Goal: Information Seeking & Learning: Learn about a topic

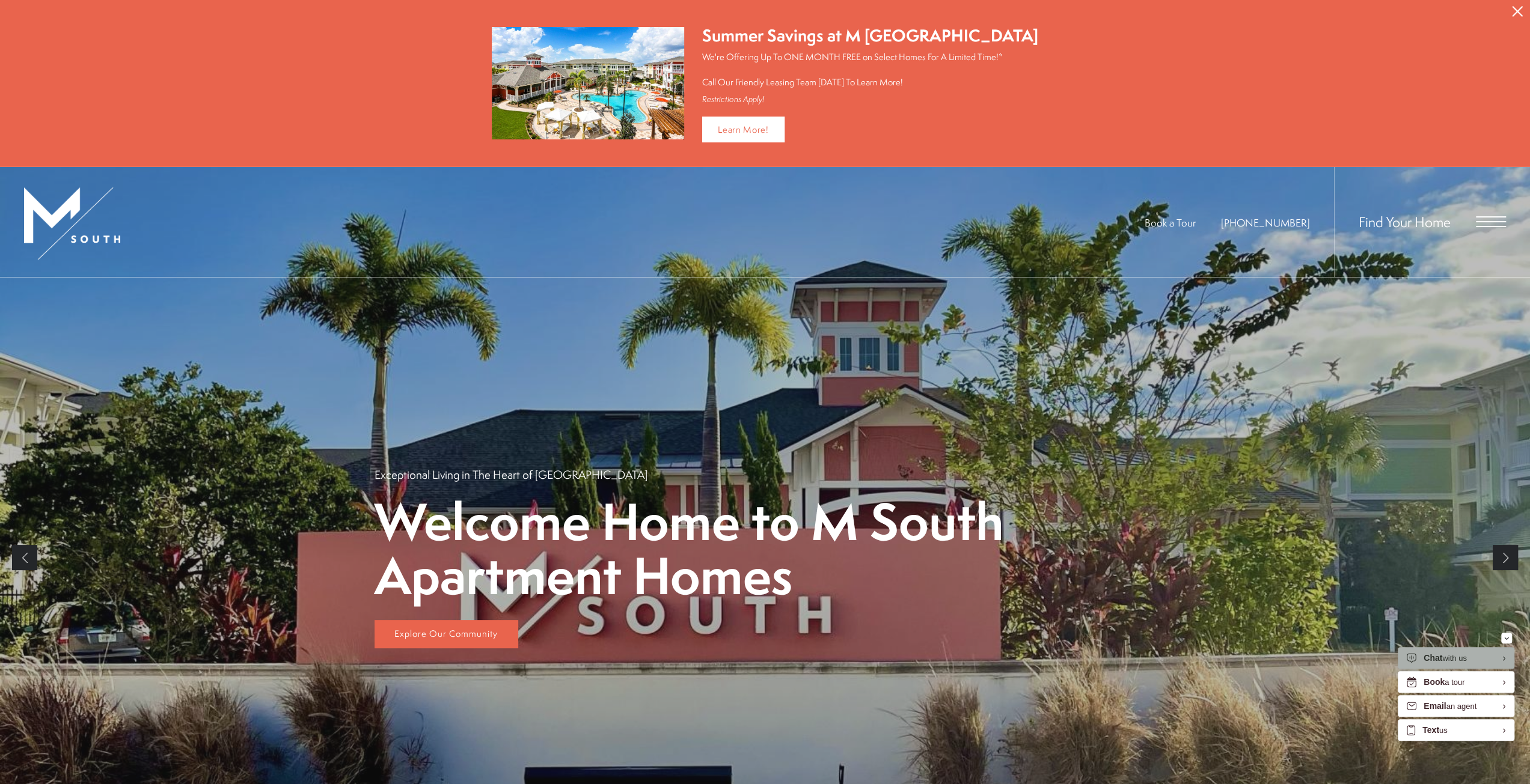
click at [1456, 656] on div "Chat with us" at bounding box center [1446, 659] width 44 height 12
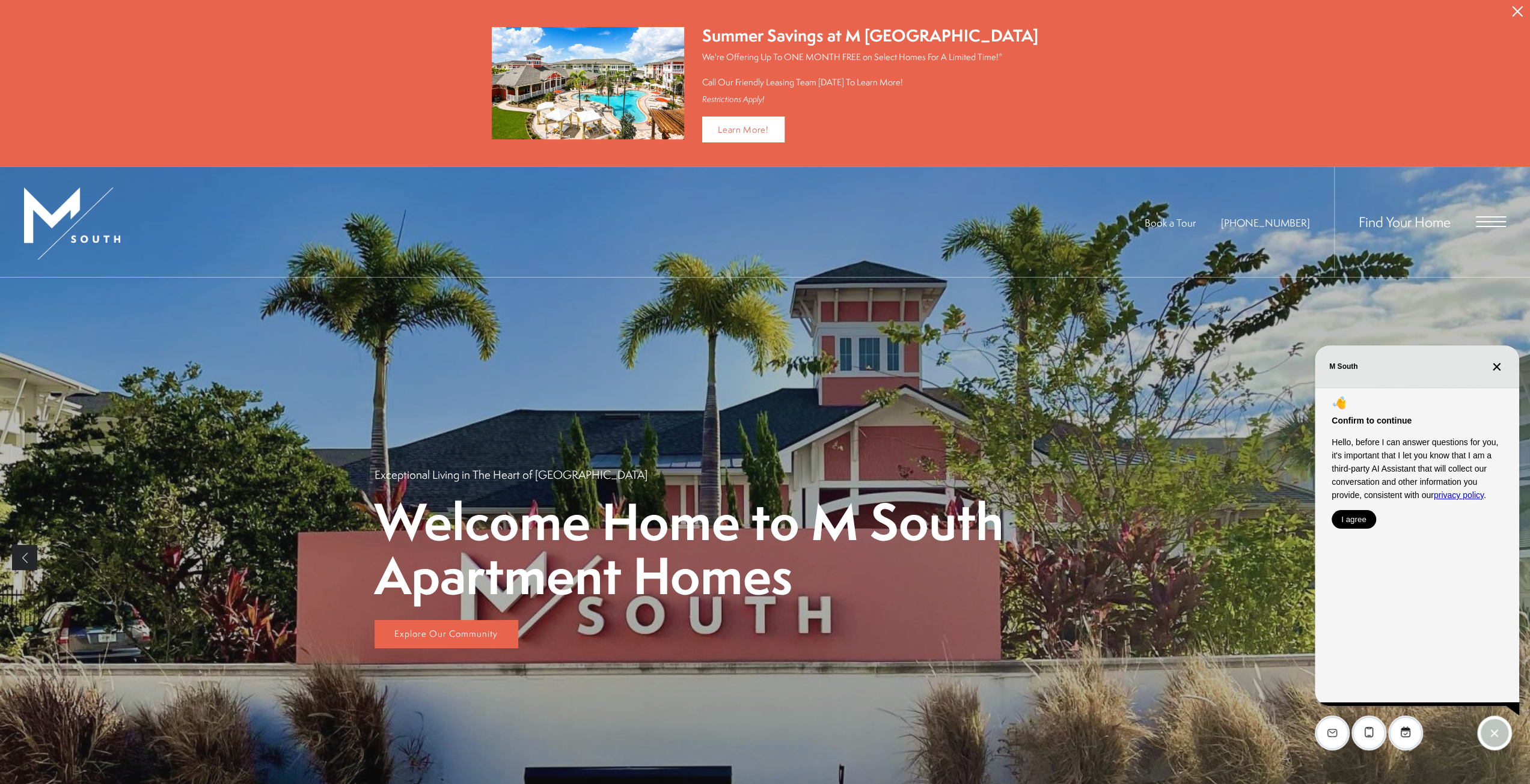
click at [1367, 523] on button "I agree" at bounding box center [1353, 519] width 45 height 19
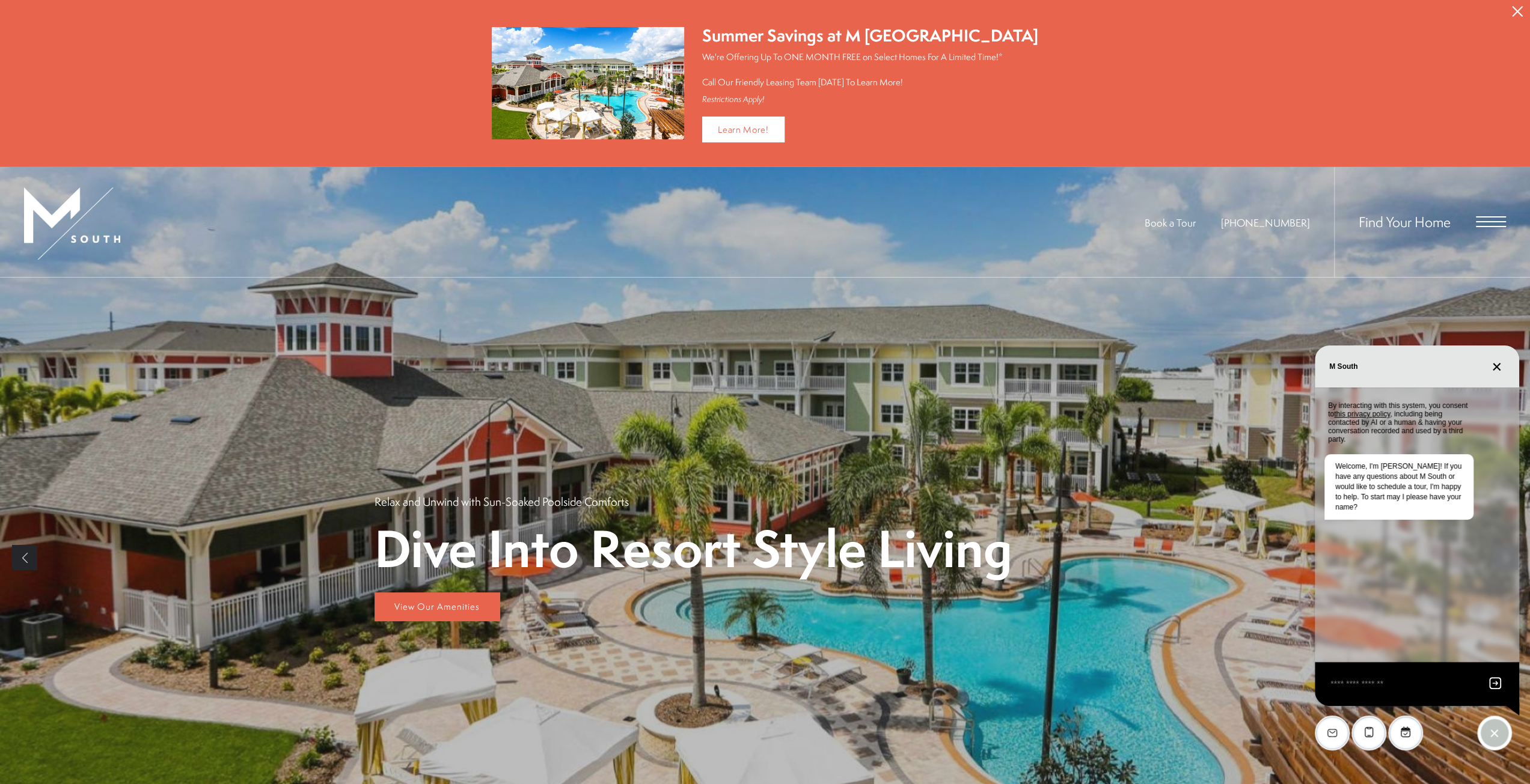
click at [1378, 693] on div "EliseAI Widget" at bounding box center [1417, 684] width 205 height 44
drag, startPoint x: 1374, startPoint y: 686, endPoint x: 1374, endPoint y: 678, distance: 8.0
click at [1374, 683] on textarea "EliseAI Widget" at bounding box center [1403, 684] width 147 height 15
type textarea "*"
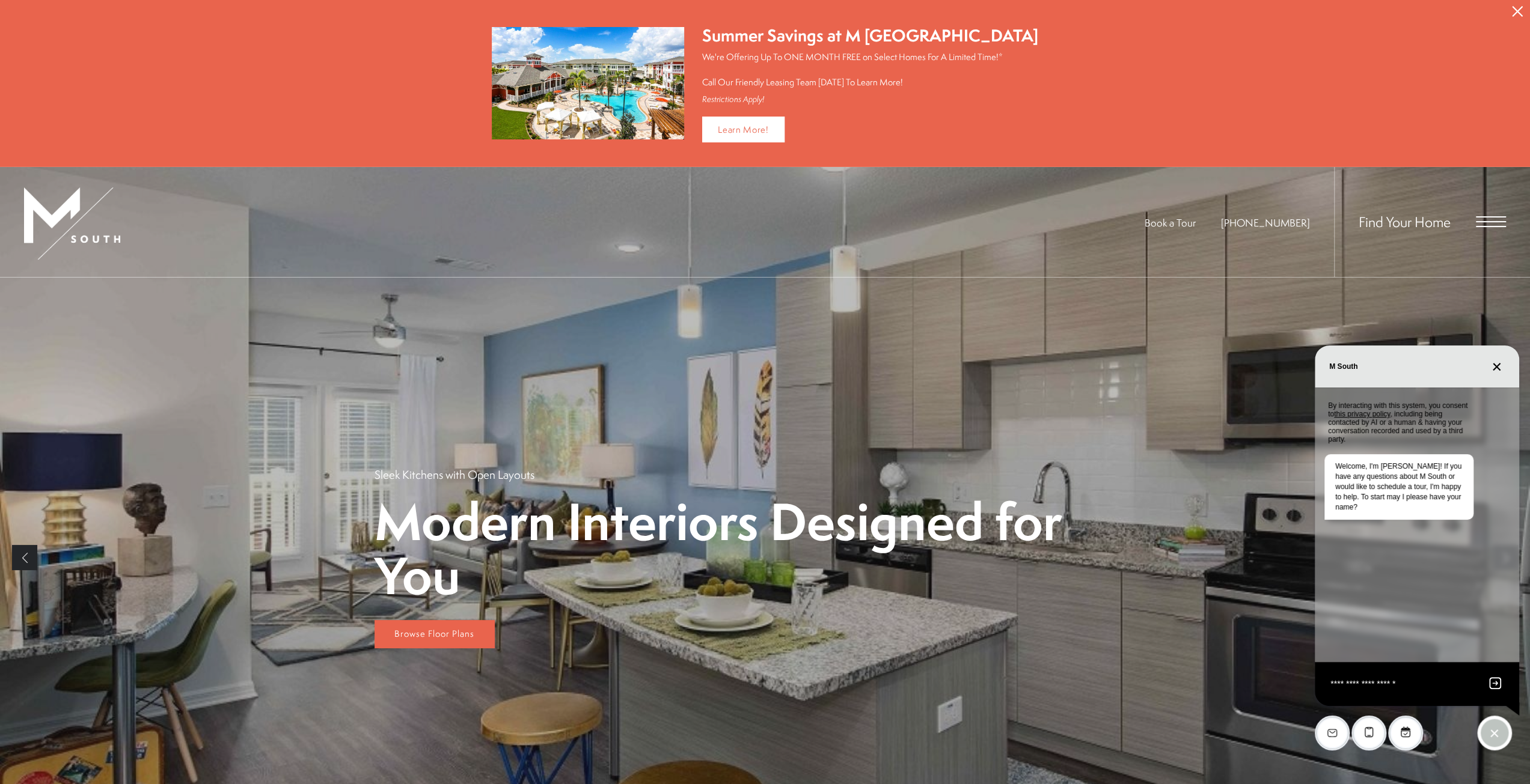
type textarea "**********"
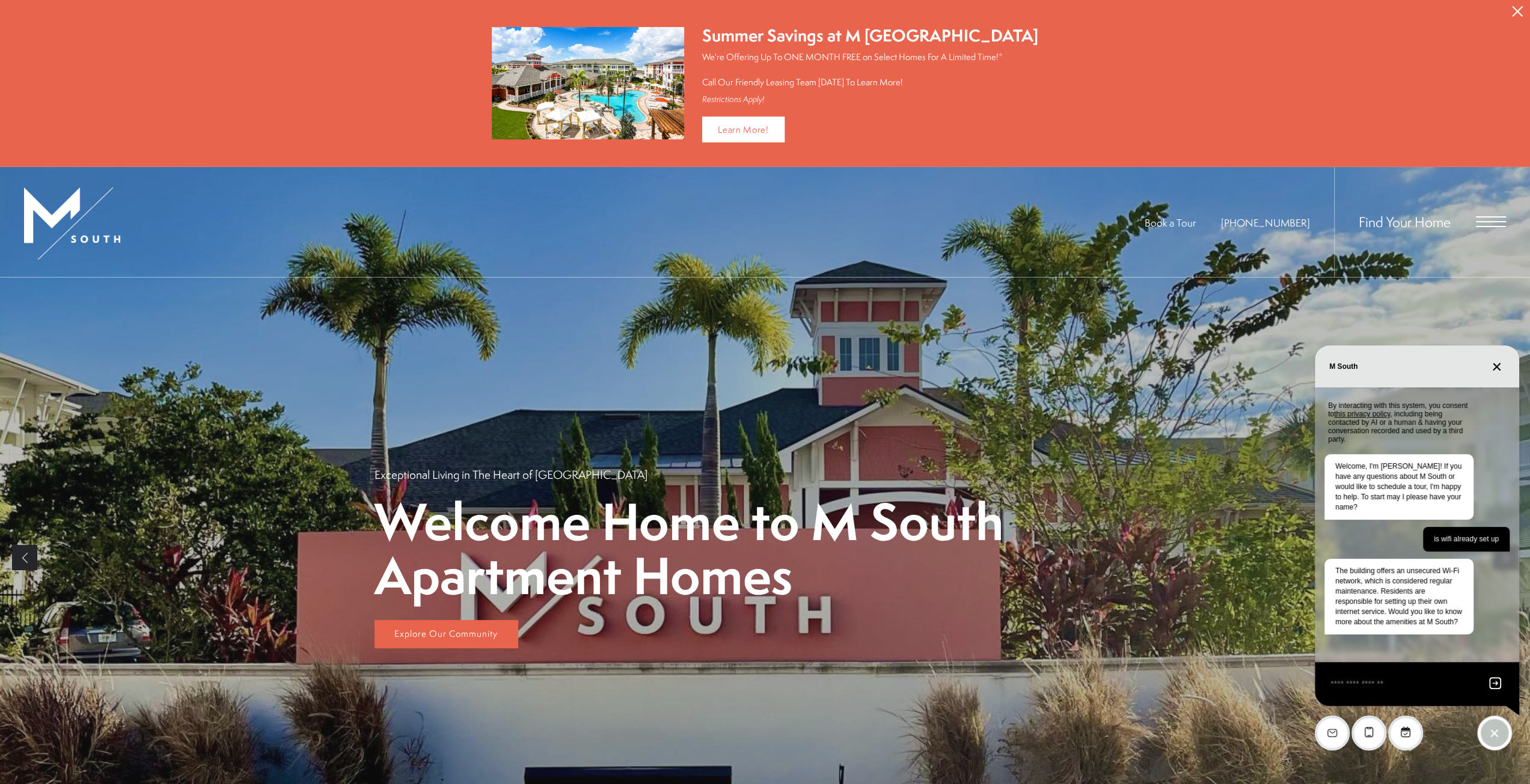
click at [1497, 362] on icon "Close chat" at bounding box center [1496, 366] width 9 height 9
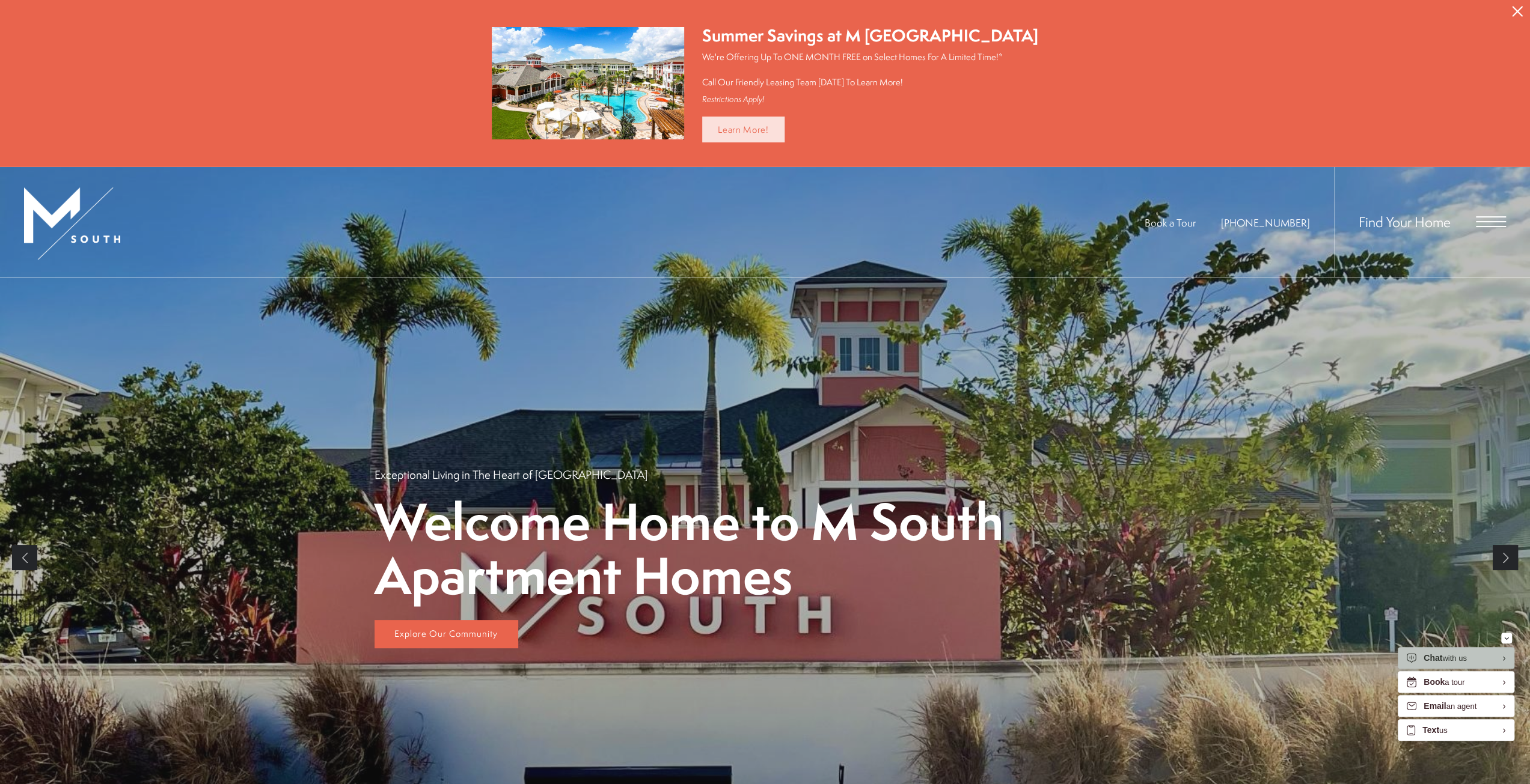
click at [763, 121] on link "Learn More!" at bounding box center [743, 129] width 82 height 26
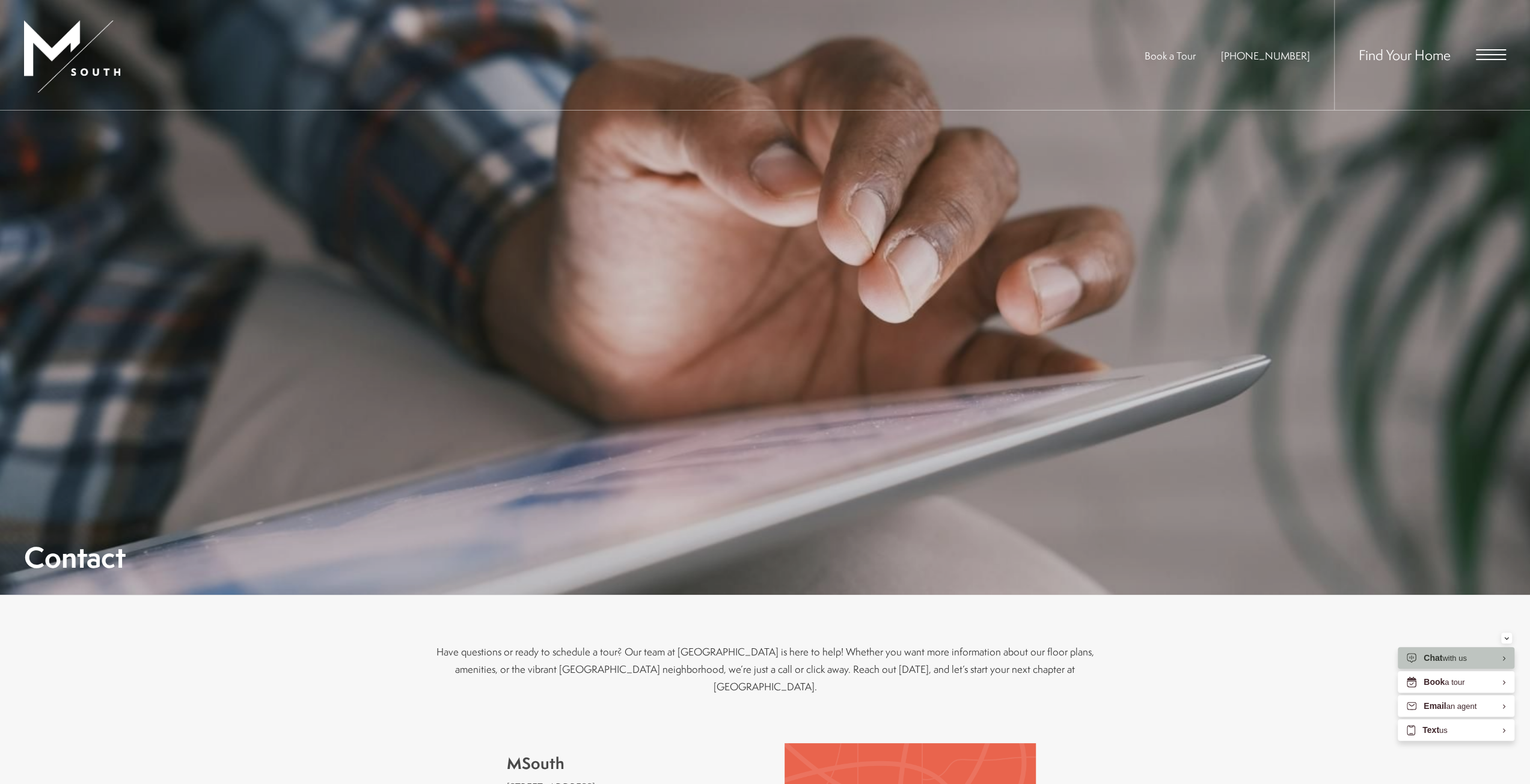
click at [1482, 53] on span "Open Menu" at bounding box center [1490, 55] width 30 height 11
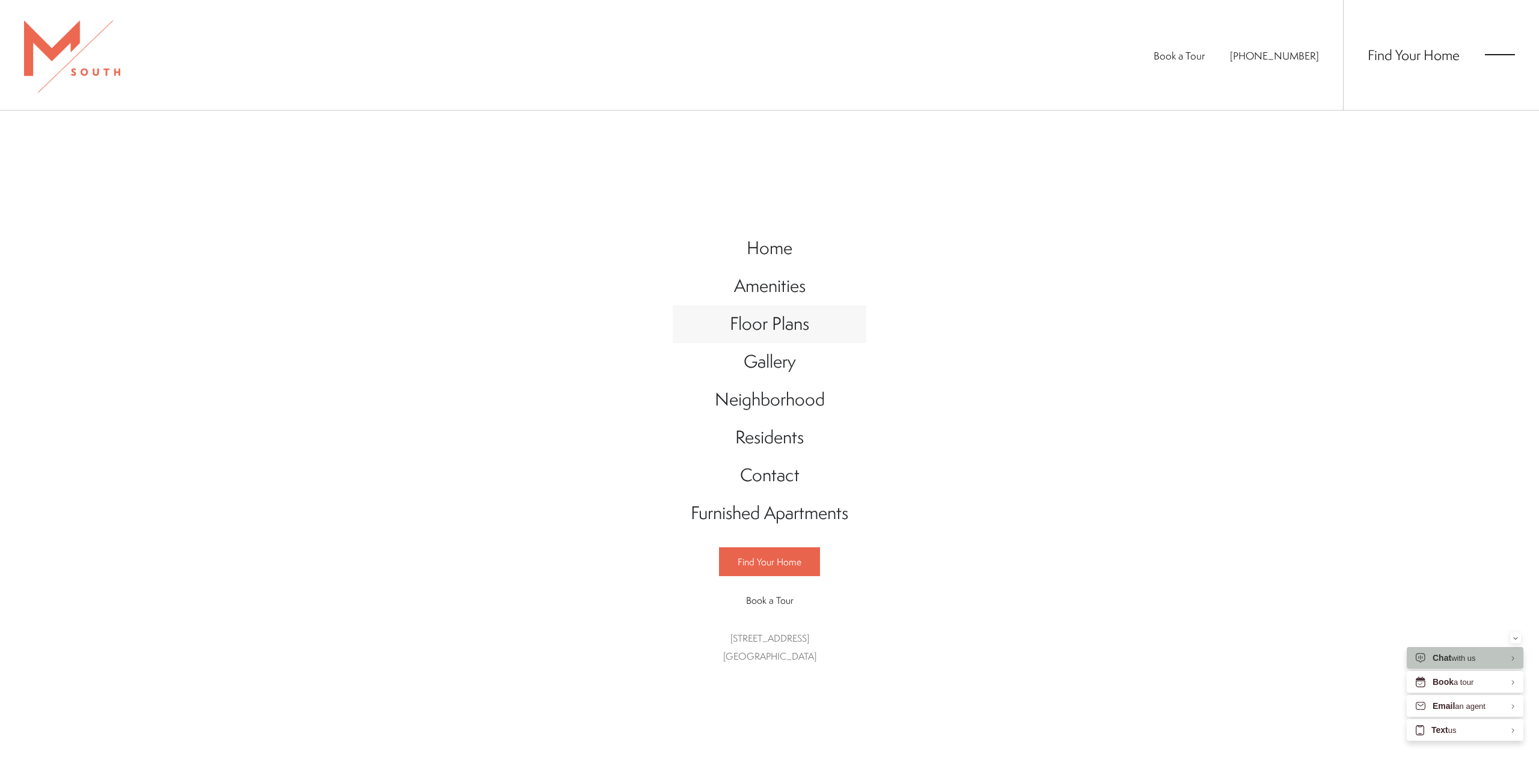
click at [779, 331] on span "Floor Plans" at bounding box center [770, 324] width 79 height 25
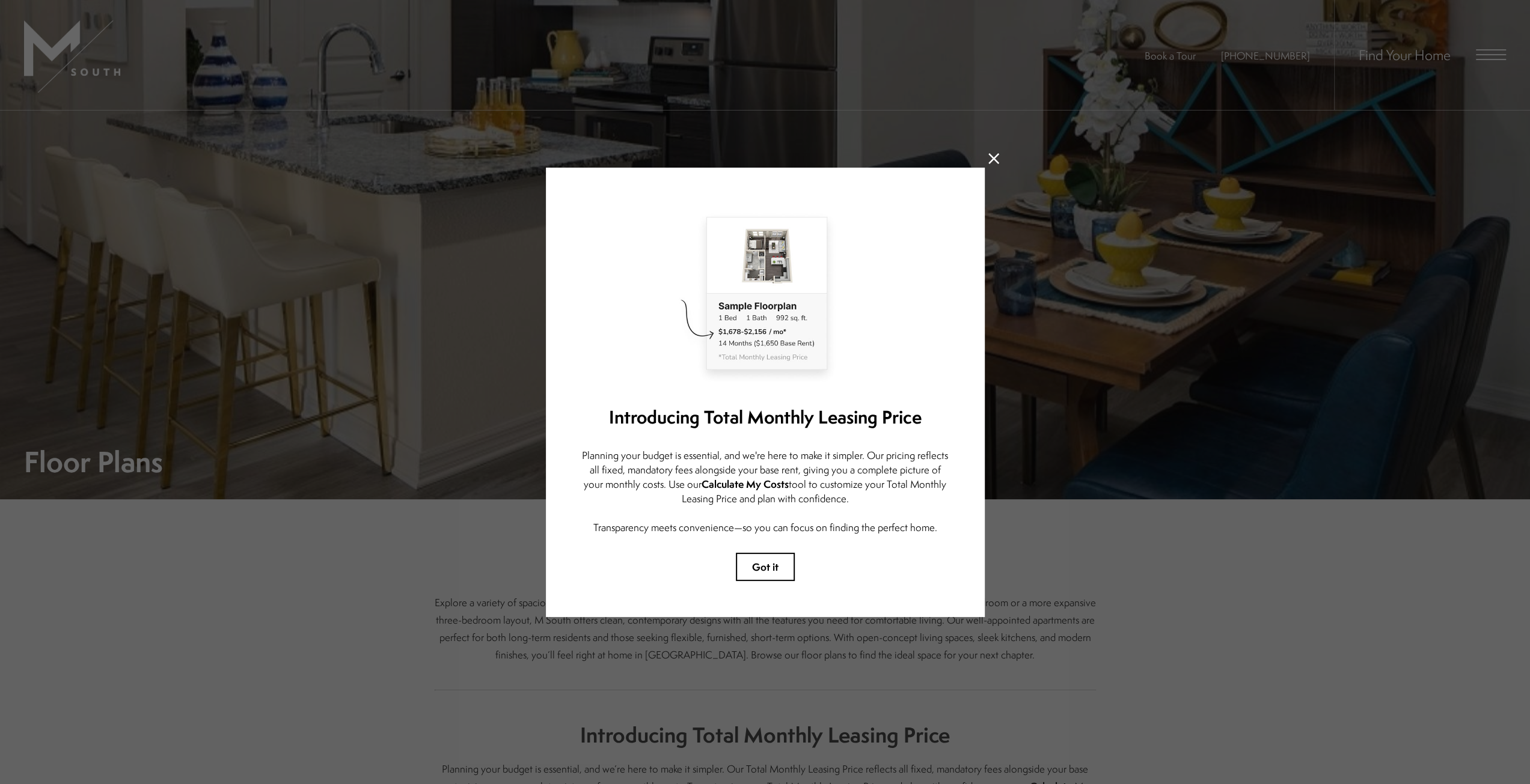
scroll to position [360, 0]
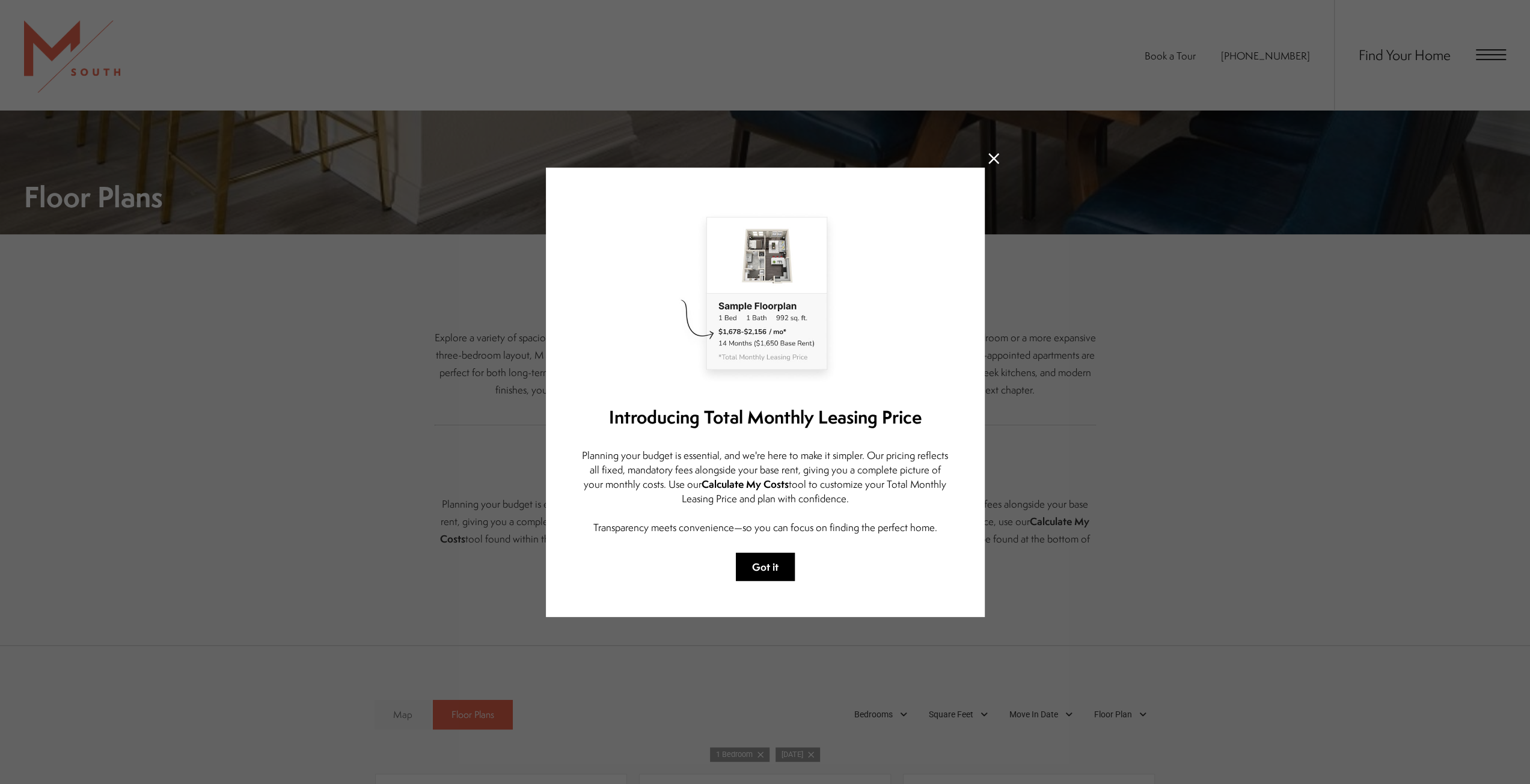
click at [767, 567] on button "Got it" at bounding box center [765, 567] width 59 height 28
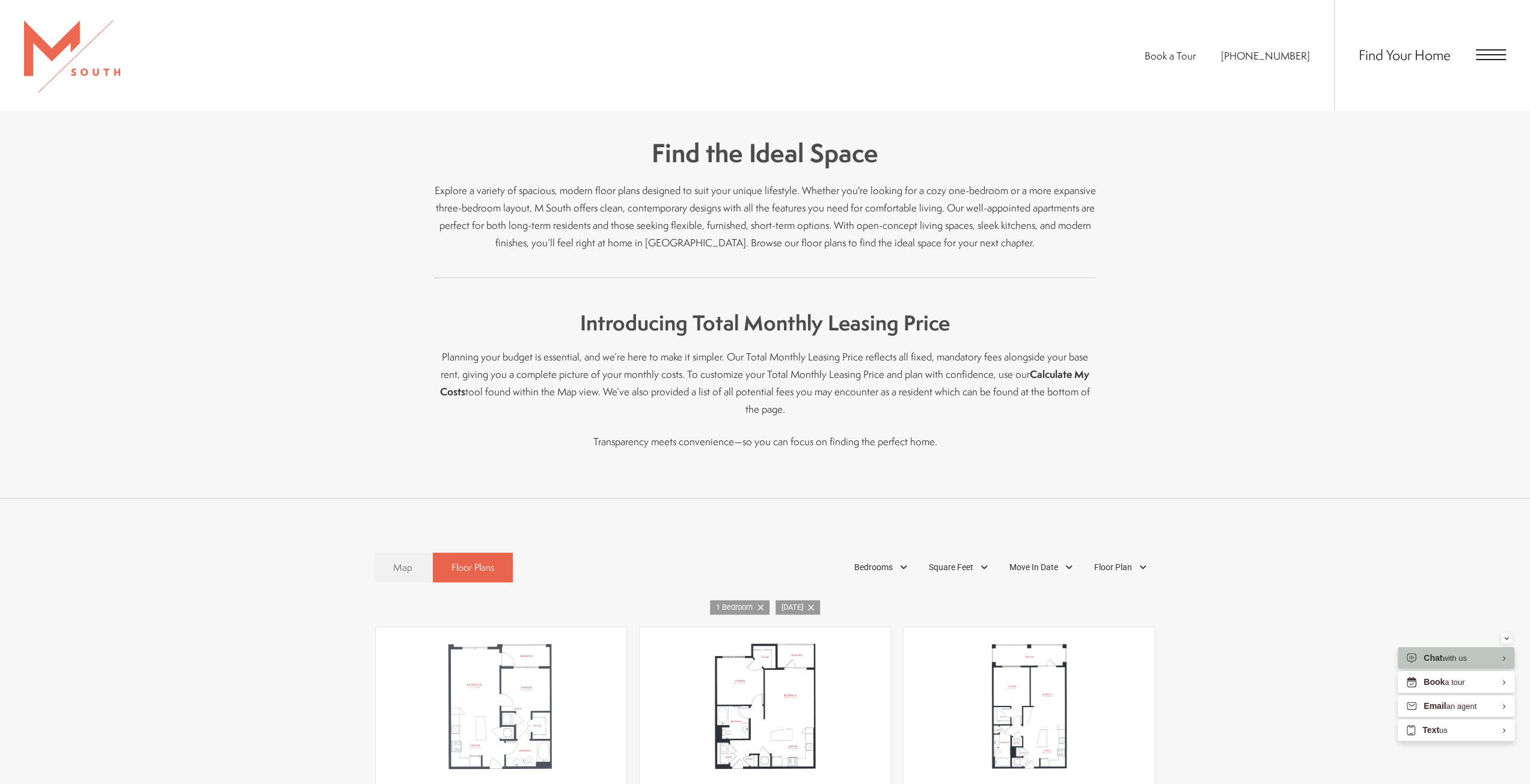
scroll to position [781, 0]
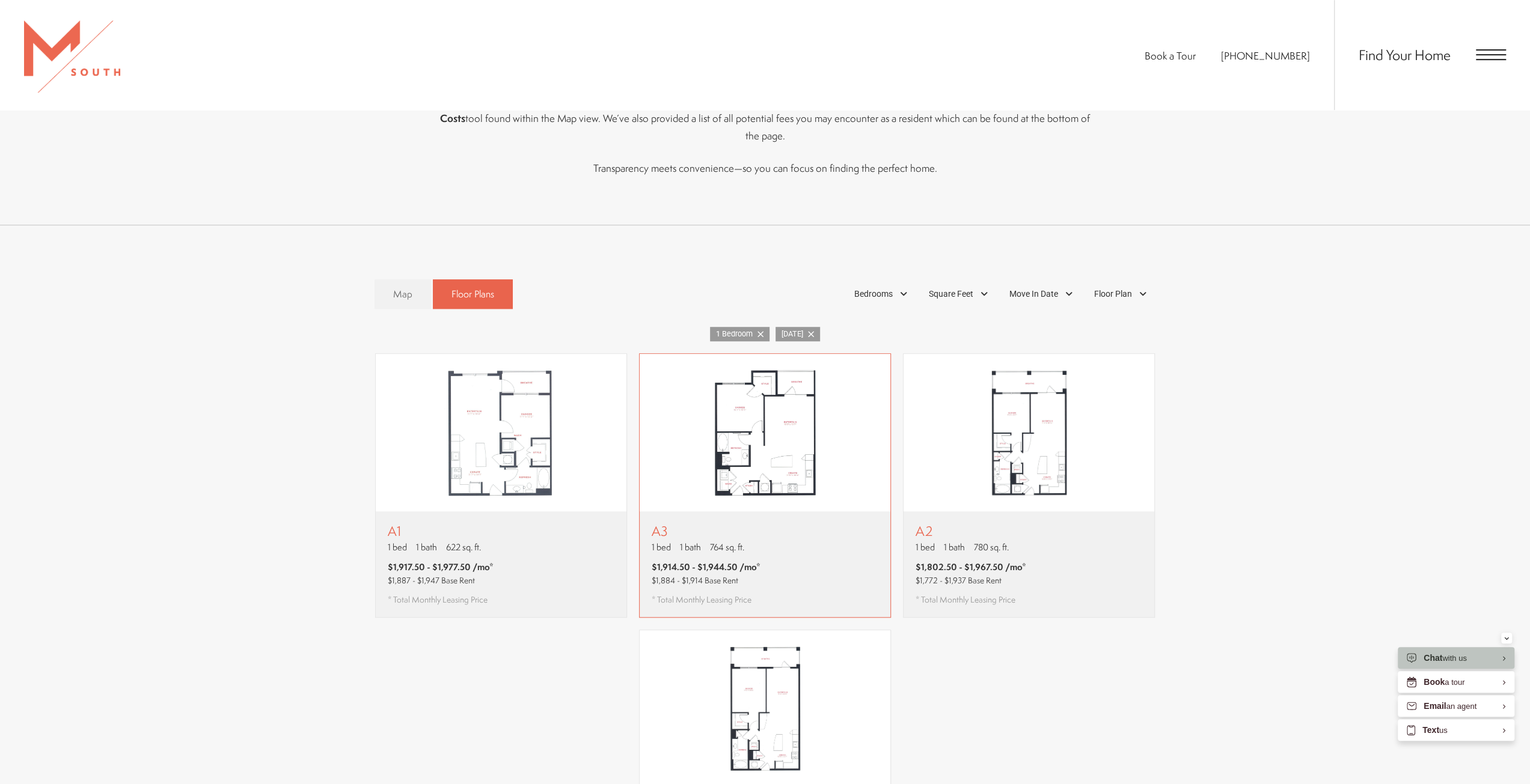
click at [686, 429] on img "View floor plan A3" at bounding box center [765, 433] width 250 height 158
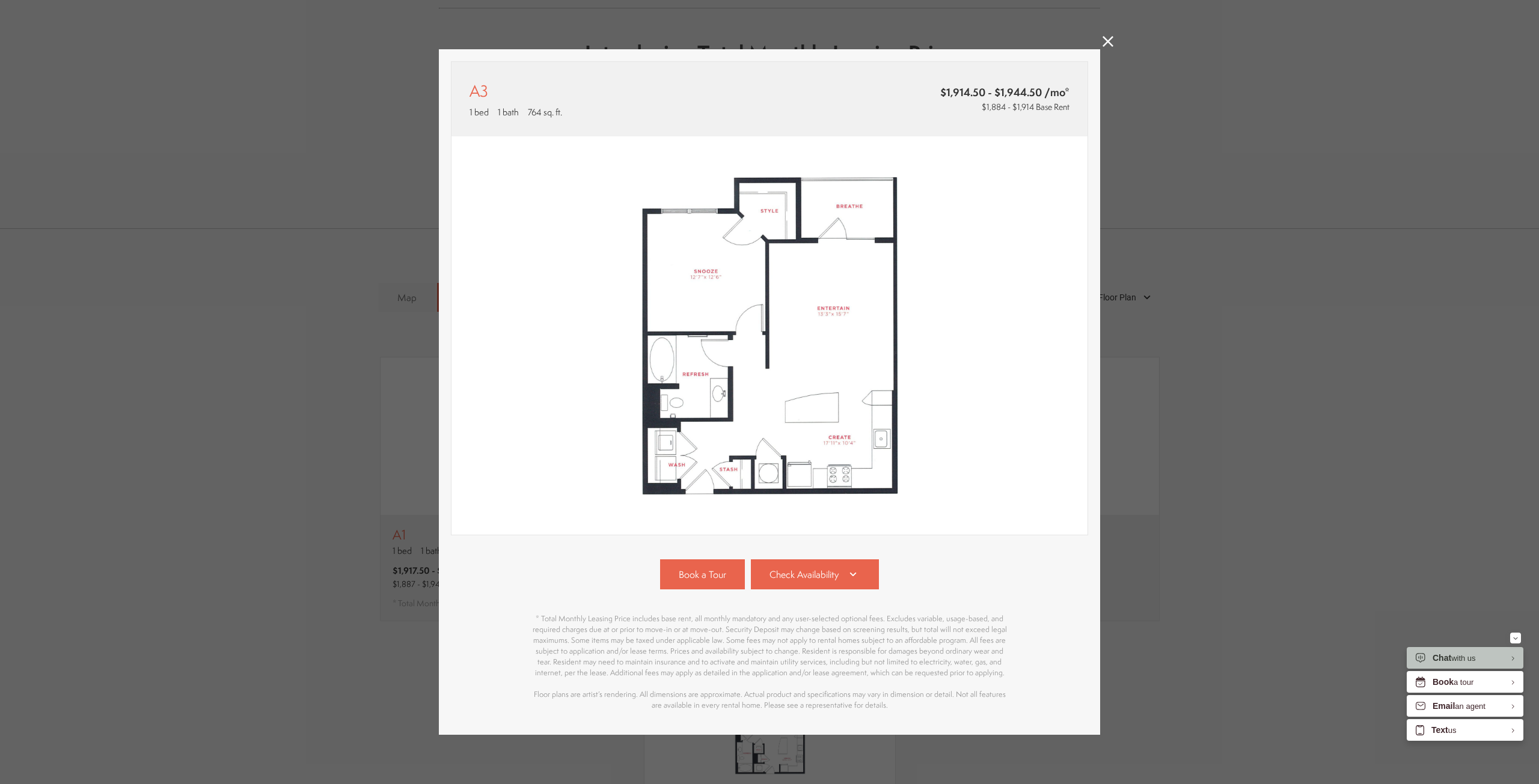
click at [840, 594] on div "Book a Tour Check Availability #8304 Building 8 Floor 3 764 sq. ft." at bounding box center [770, 635] width 637 height 152
click at [850, 573] on icon at bounding box center [853, 575] width 7 height 4
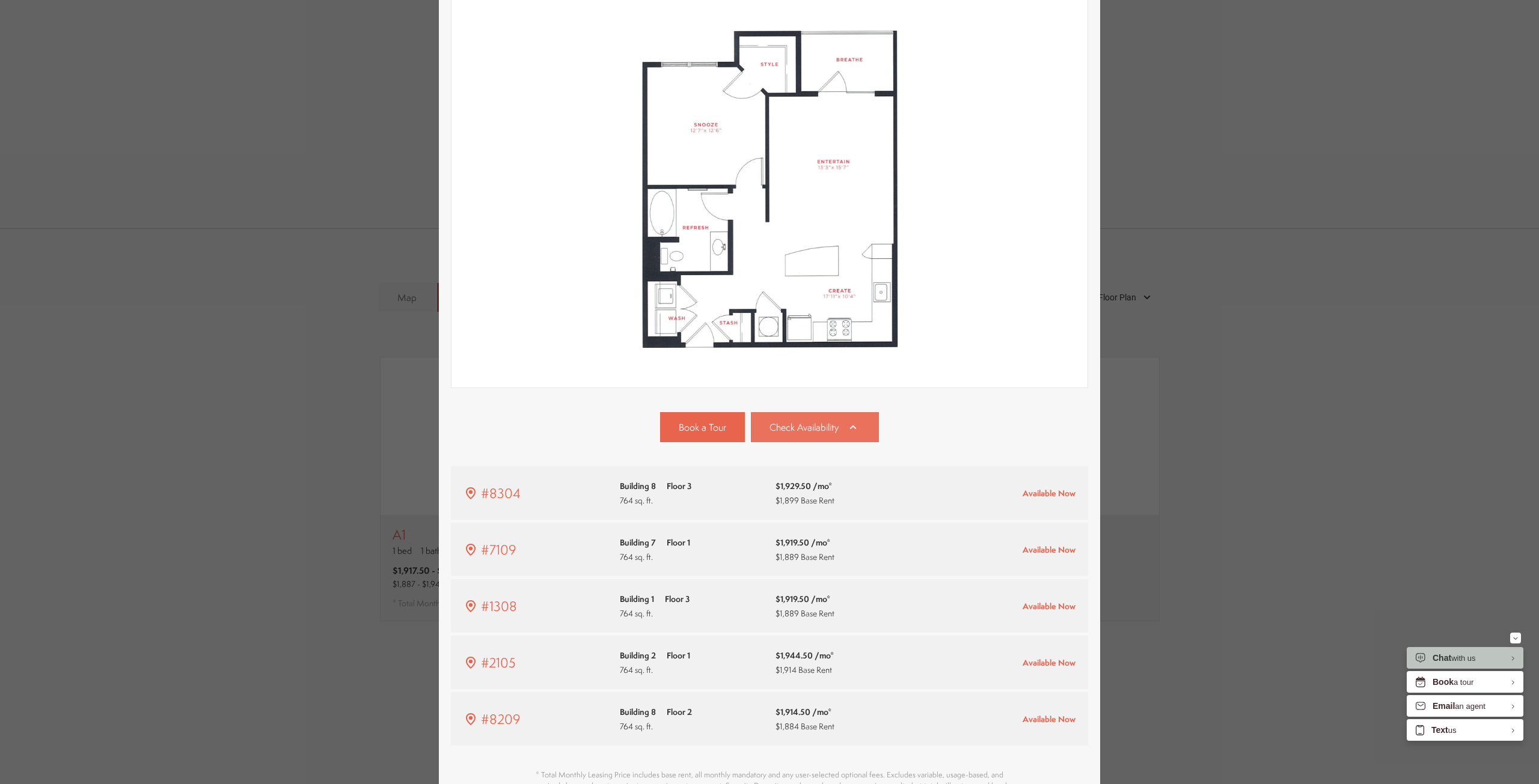
scroll to position [308, 0]
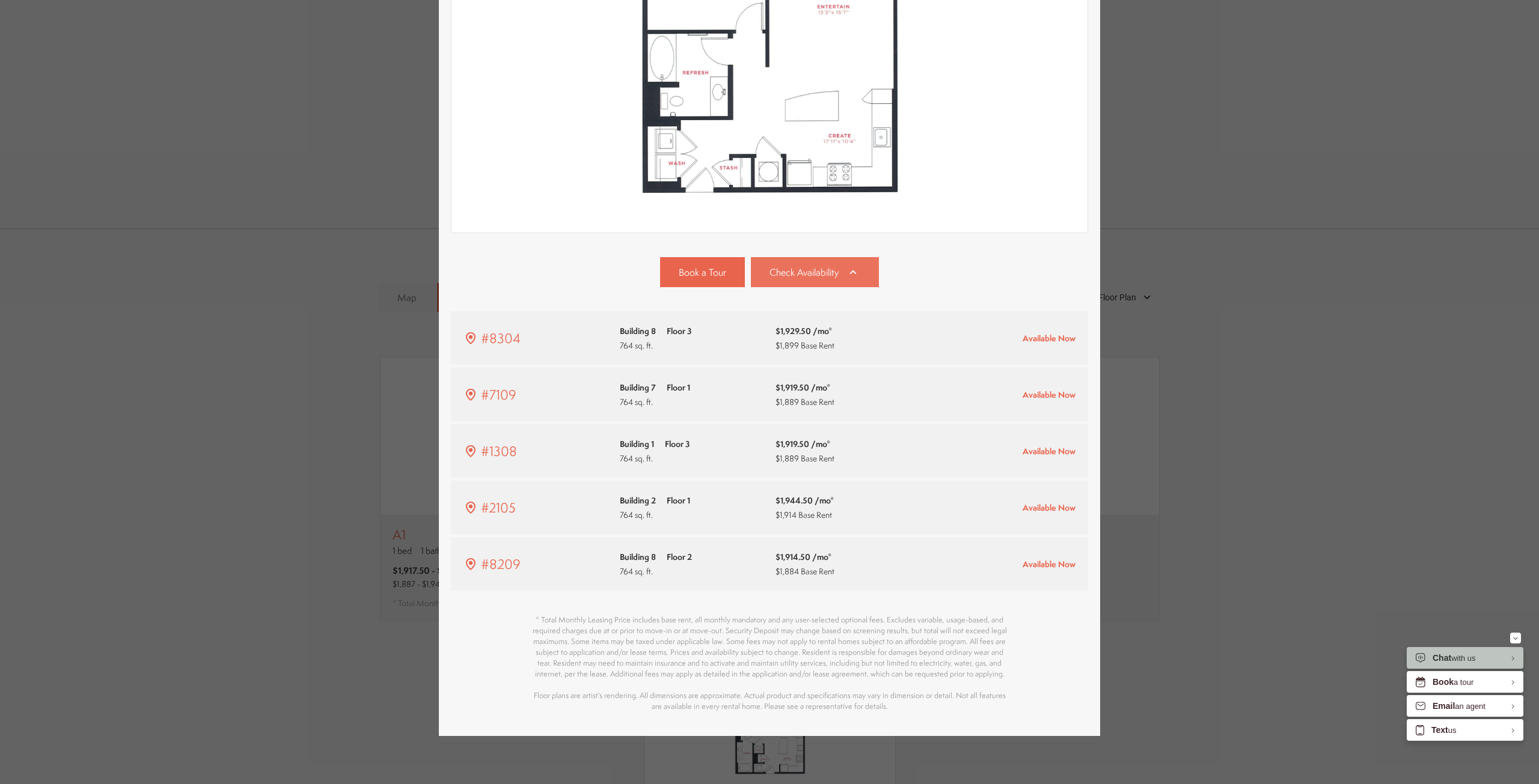
click at [850, 572] on link "#8209 Building 8 Floor 2 764 sq. ft. $1,914.50 /mo* $1,884 Base Rent" at bounding box center [770, 564] width 637 height 54
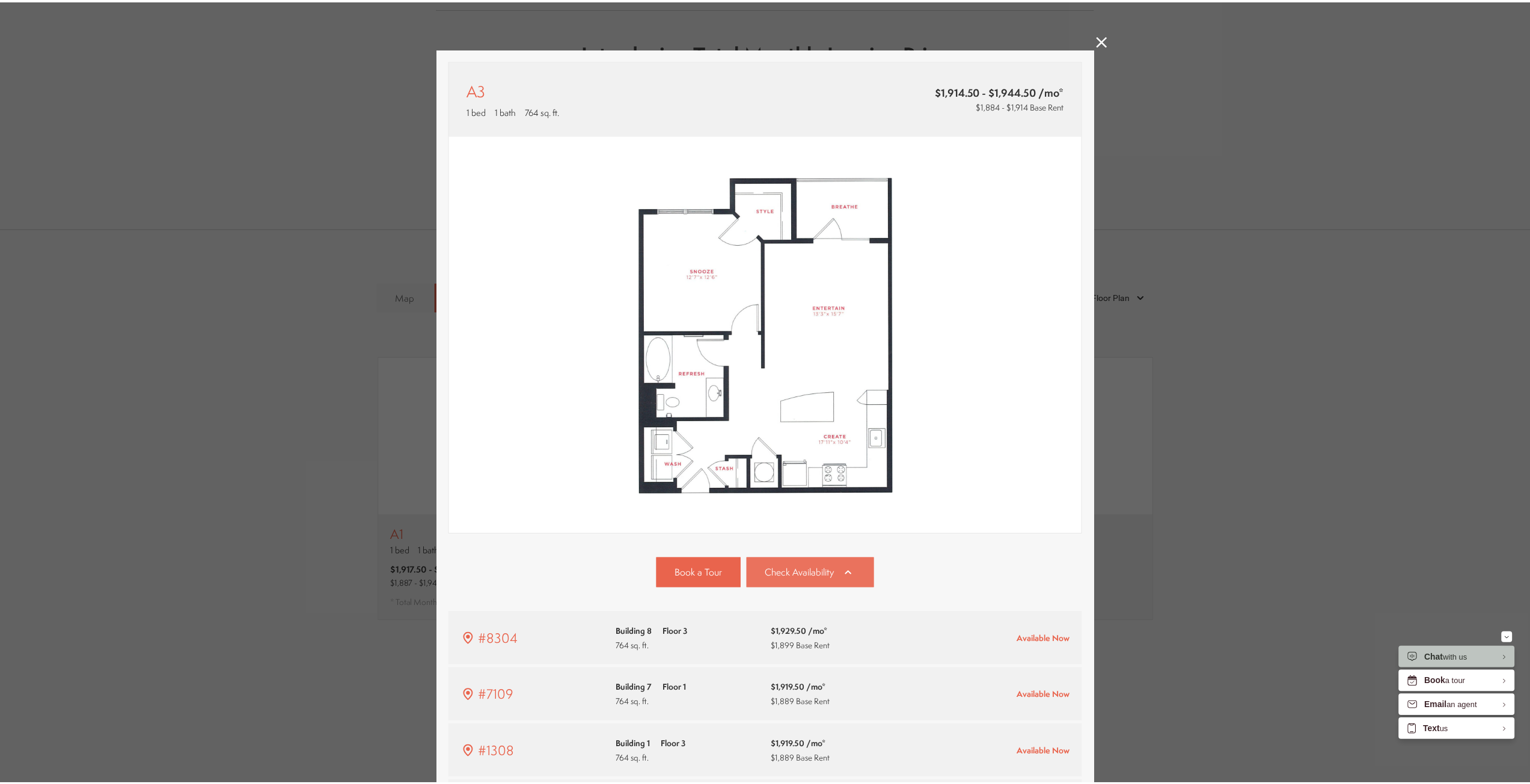
scroll to position [781, 0]
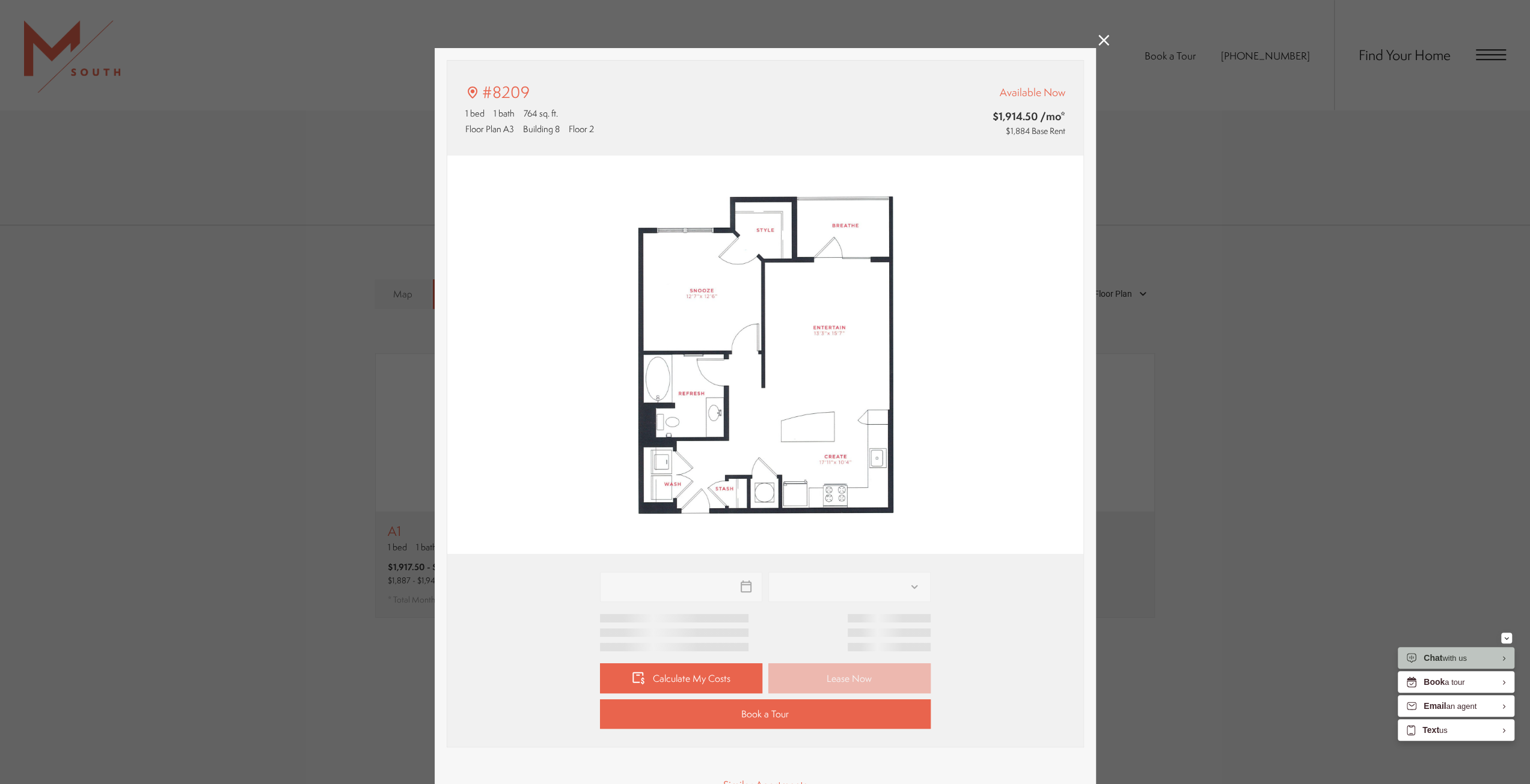
type input "**********"
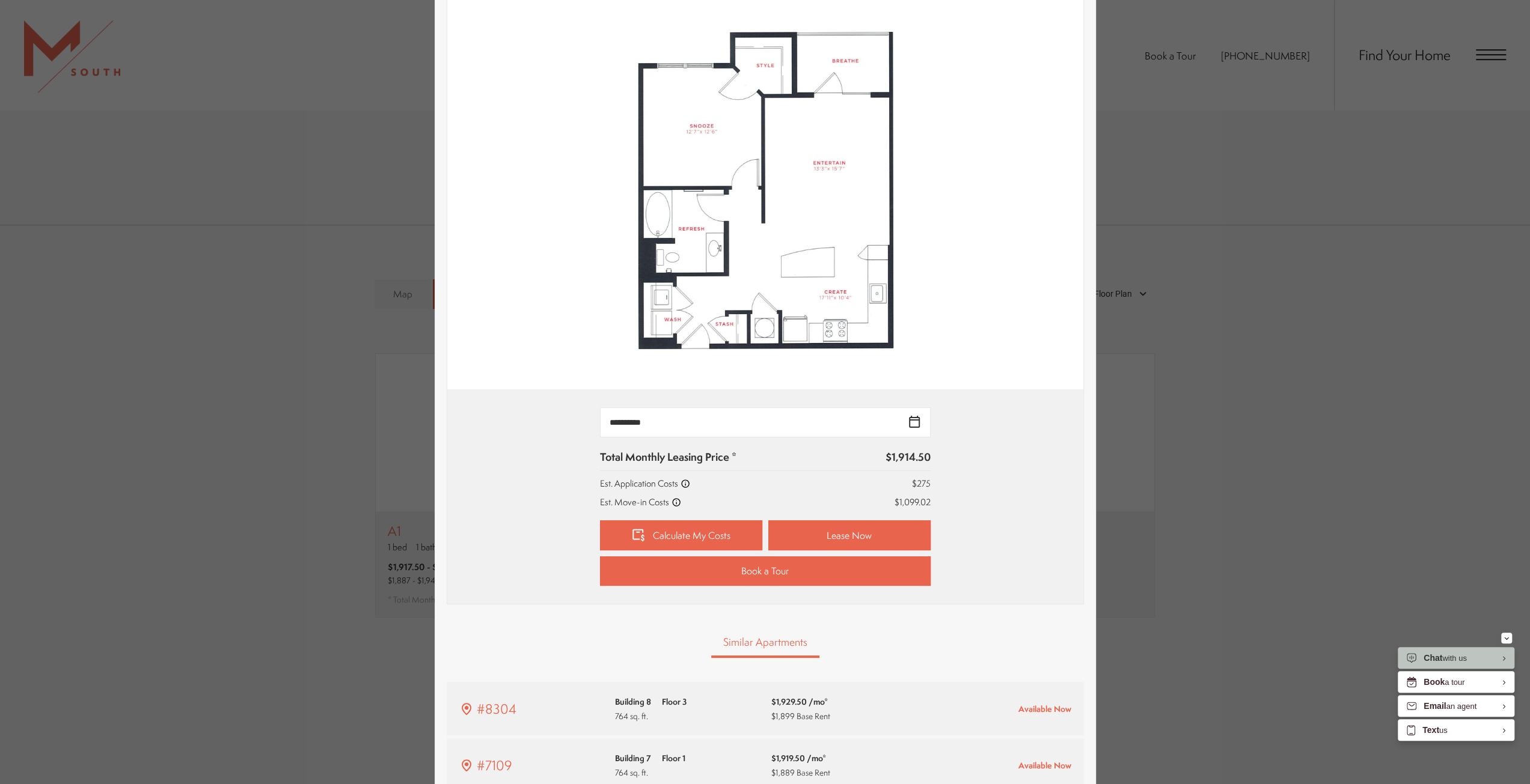
scroll to position [181, 0]
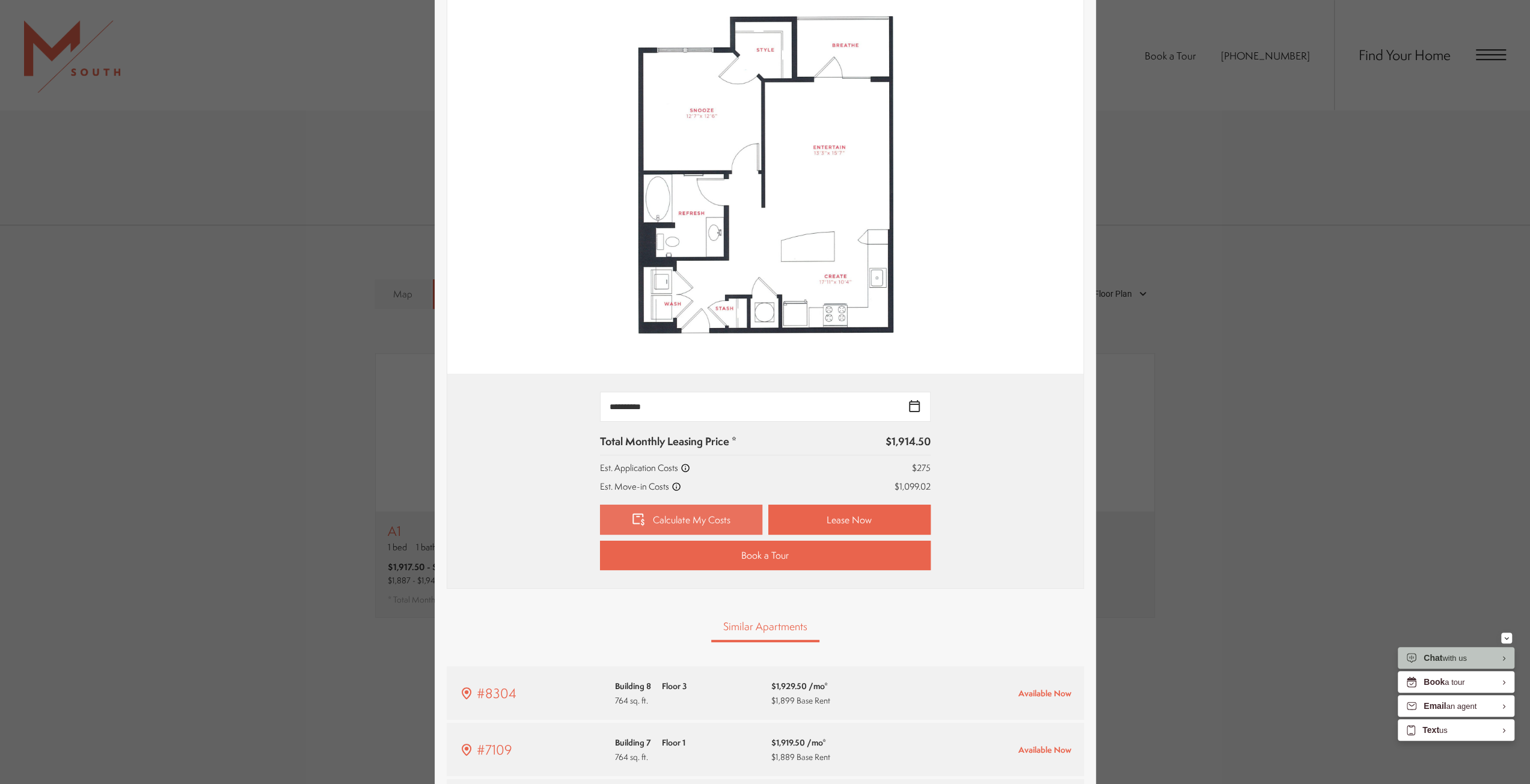
click at [671, 519] on link "Calculate My Costs" at bounding box center [680, 520] width 162 height 30
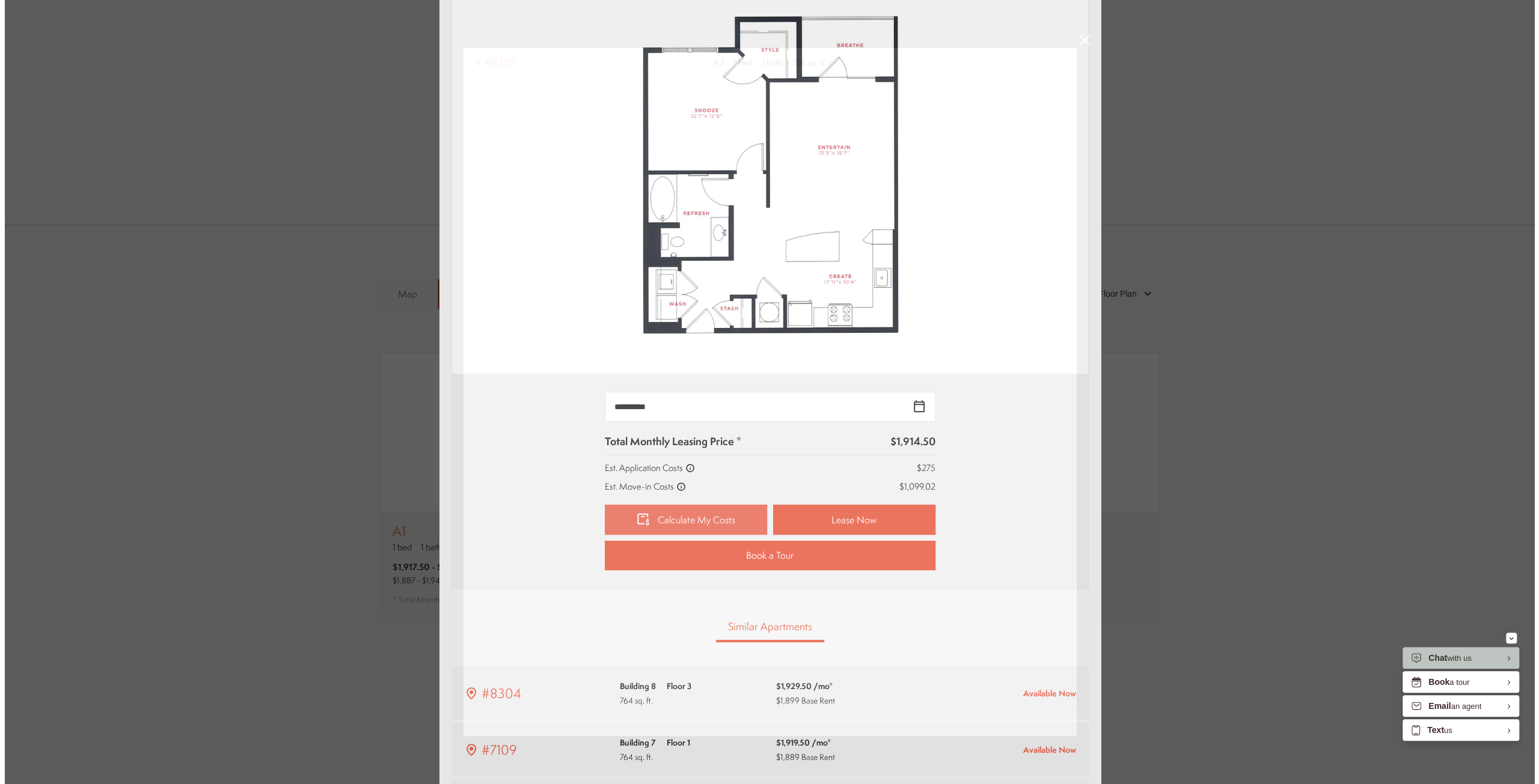
scroll to position [0, 0]
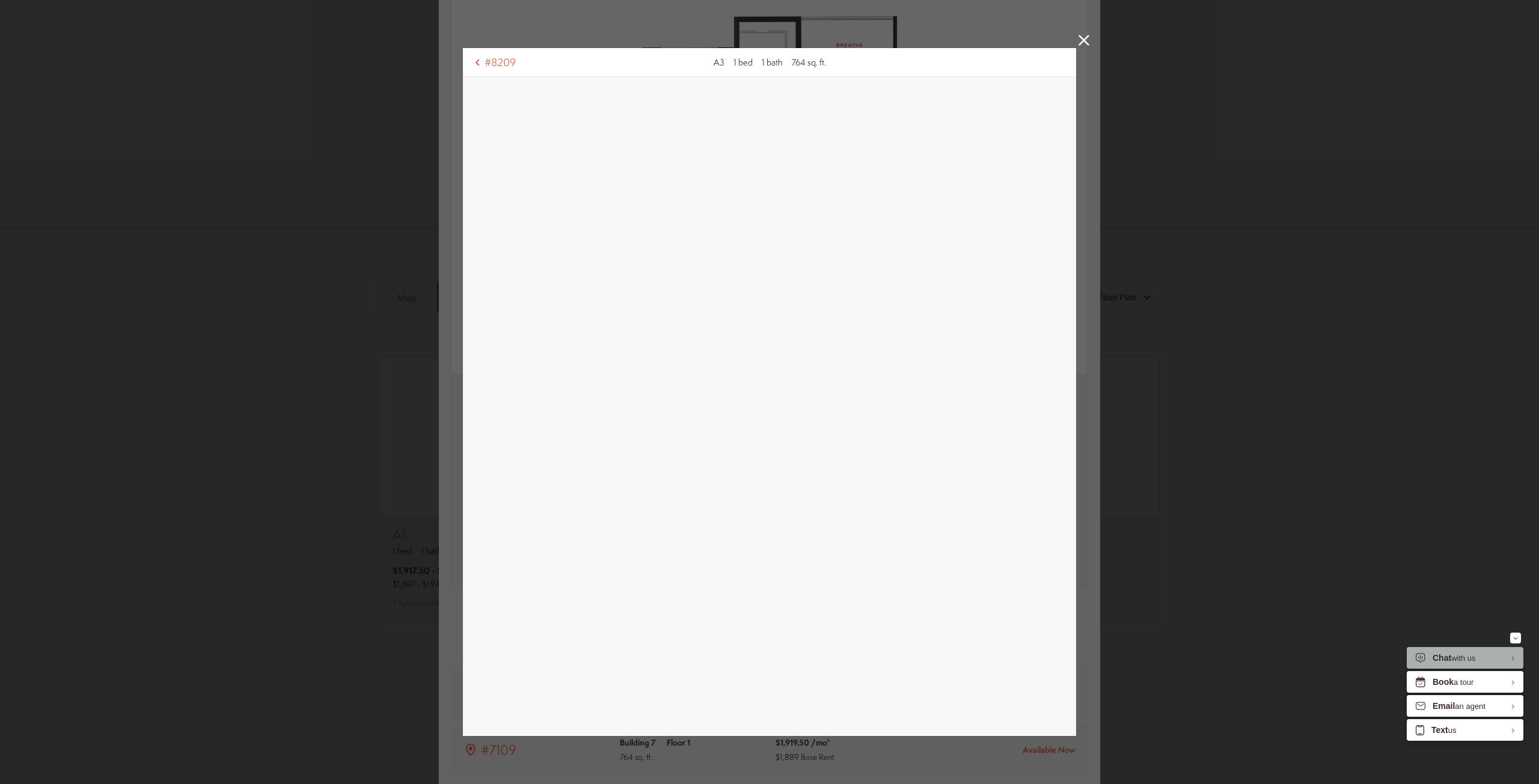
click at [1466, 652] on div "Chat with us" at bounding box center [1465, 658] width 116 height 22
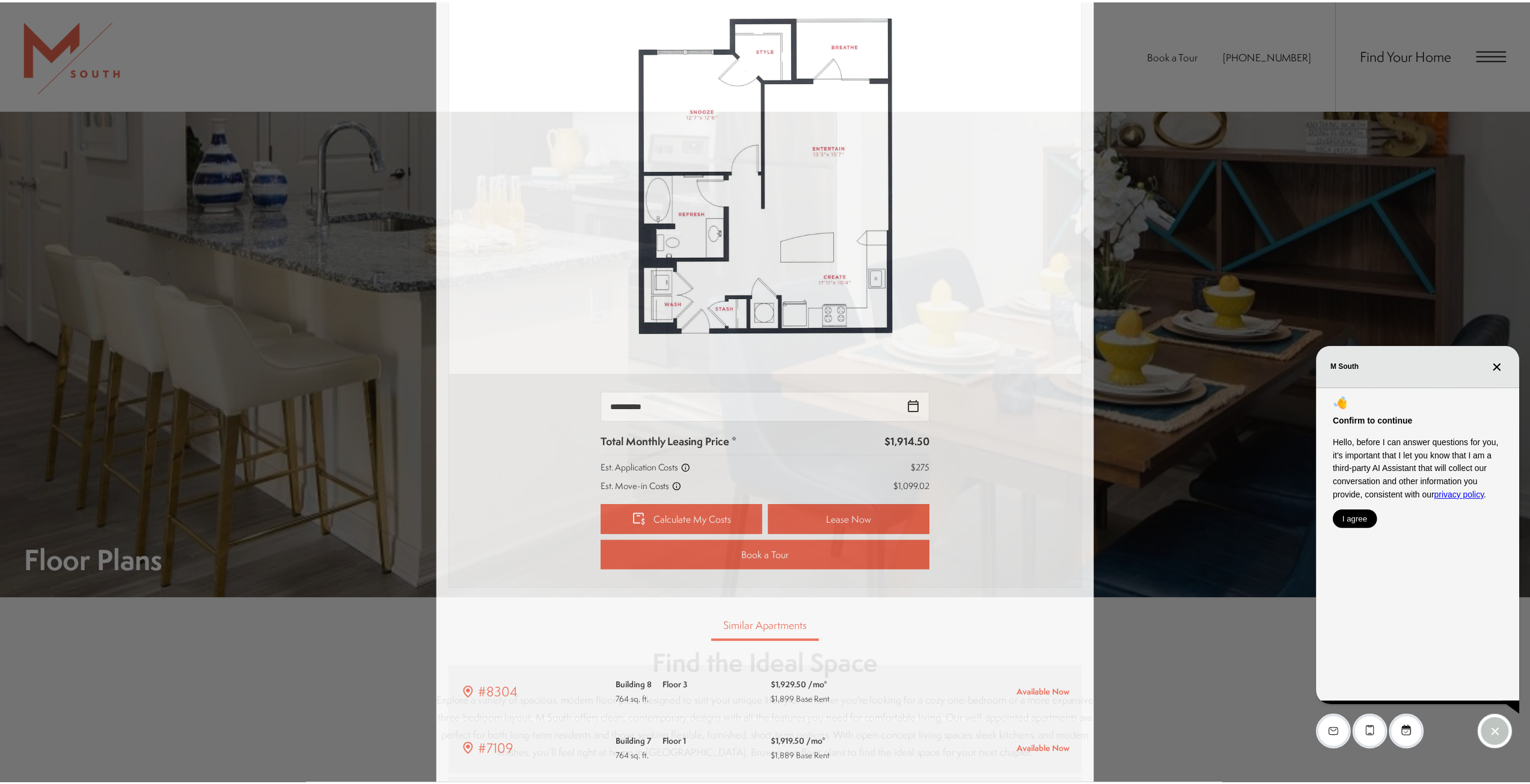
scroll to position [781, 0]
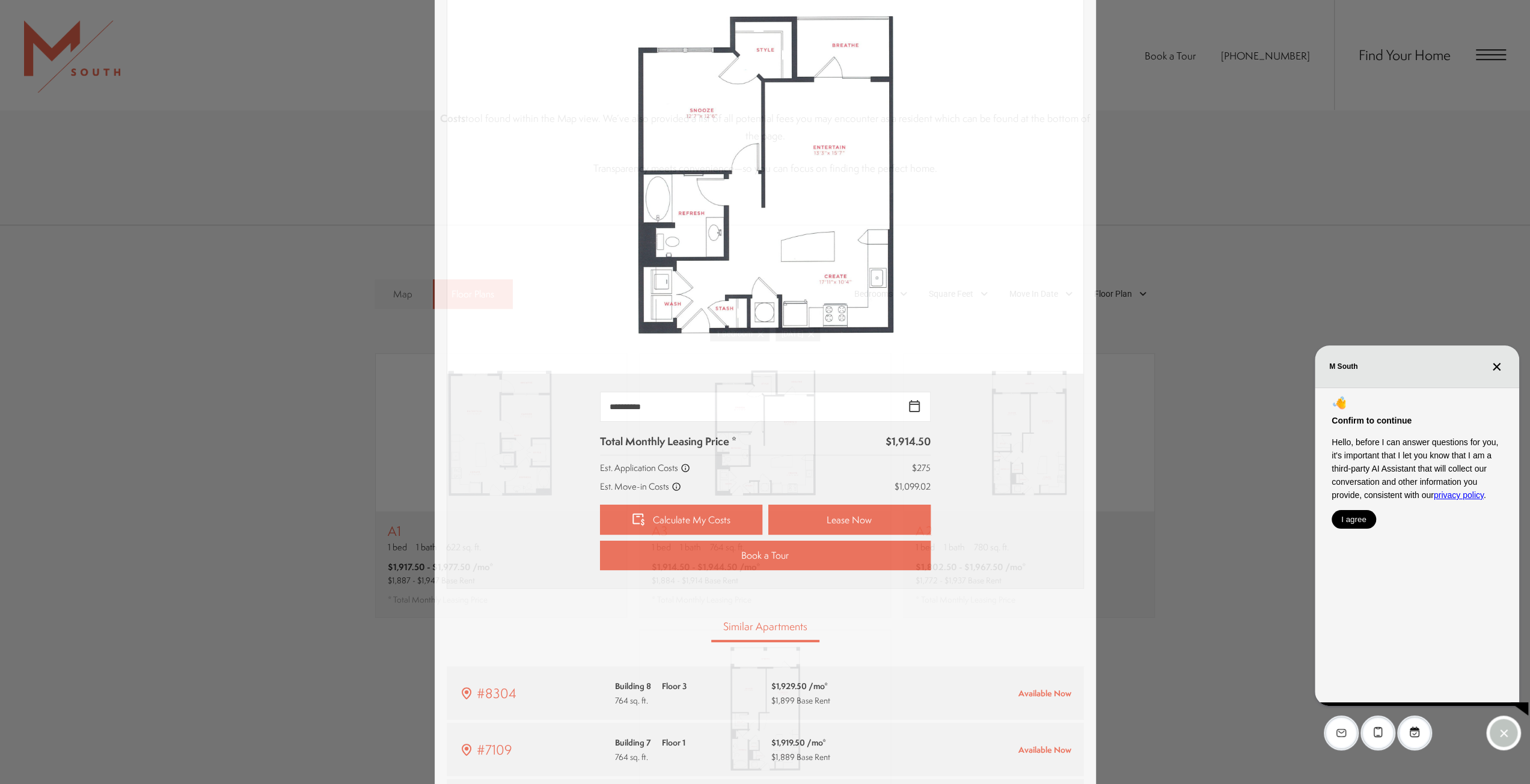
click at [1358, 503] on div "Confirm to continue Hello, before I can answer questions for you, it's importan…" at bounding box center [1417, 461] width 171 height 133
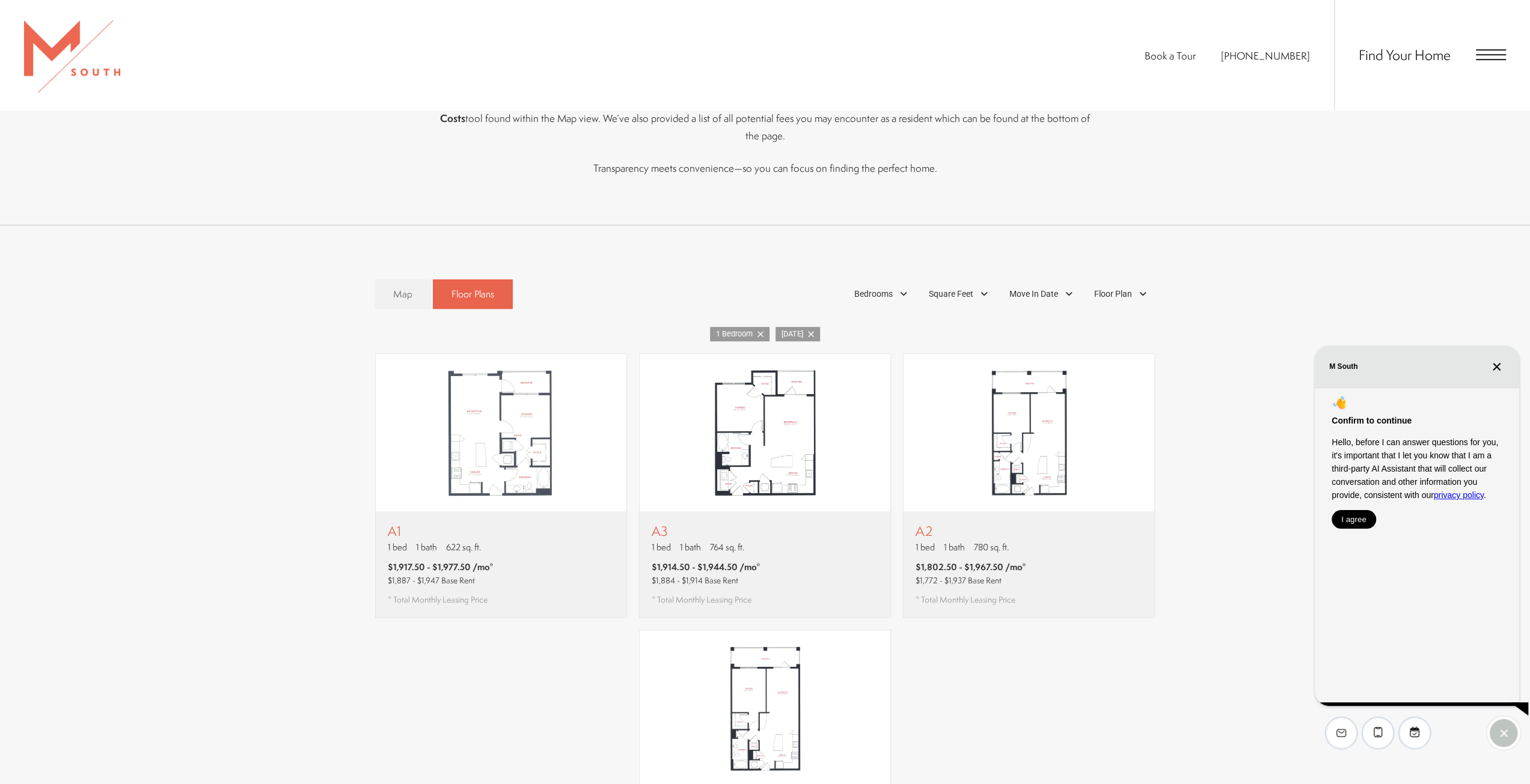
click at [1358, 515] on button "I agree" at bounding box center [1353, 519] width 45 height 19
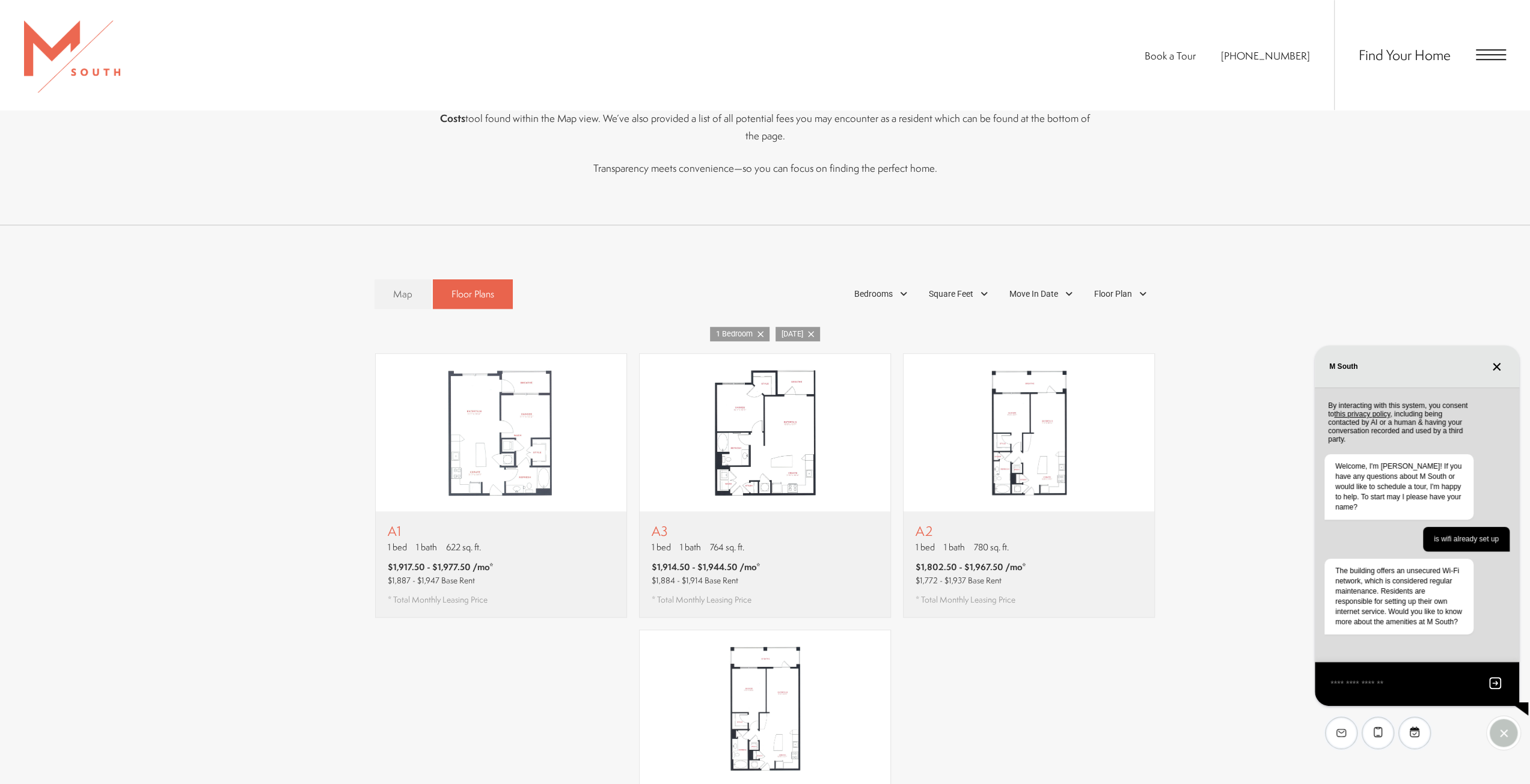
click at [1394, 686] on textarea "EliseAI Widget" at bounding box center [1403, 684] width 147 height 15
type textarea "**********"
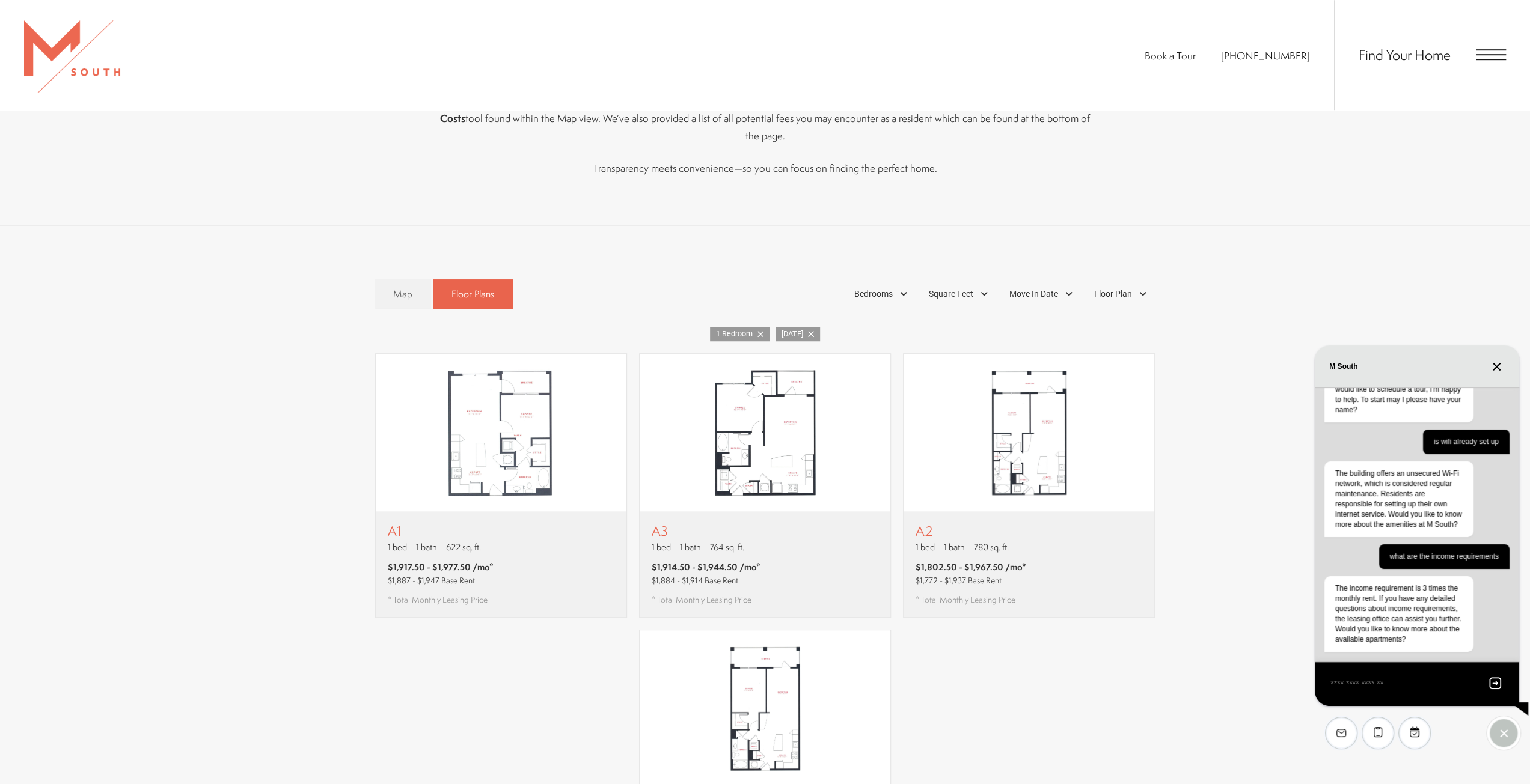
scroll to position [842, 0]
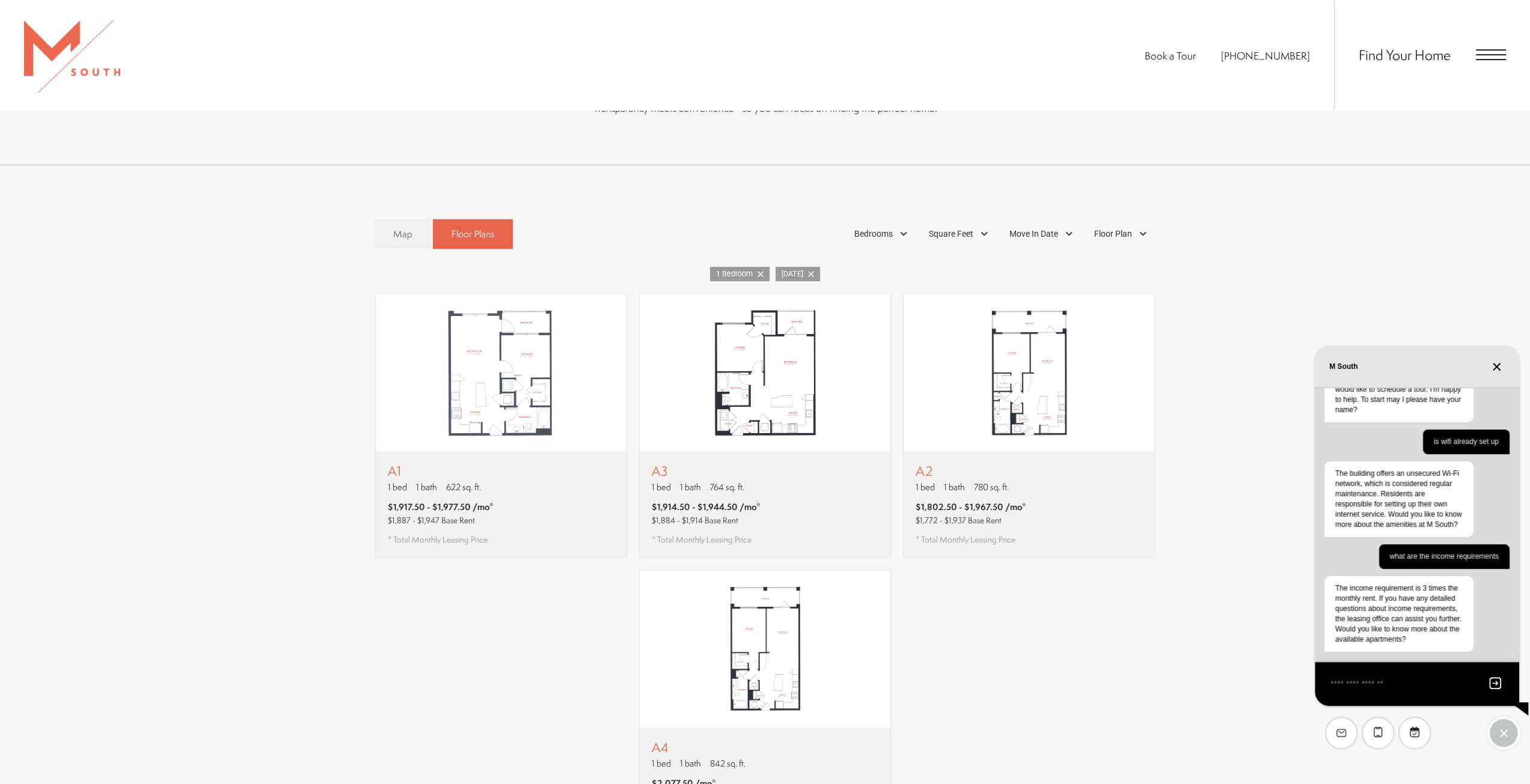
click at [1499, 369] on icon "Close chat" at bounding box center [1496, 366] width 7 height 7
